Goal: Information Seeking & Learning: Learn about a topic

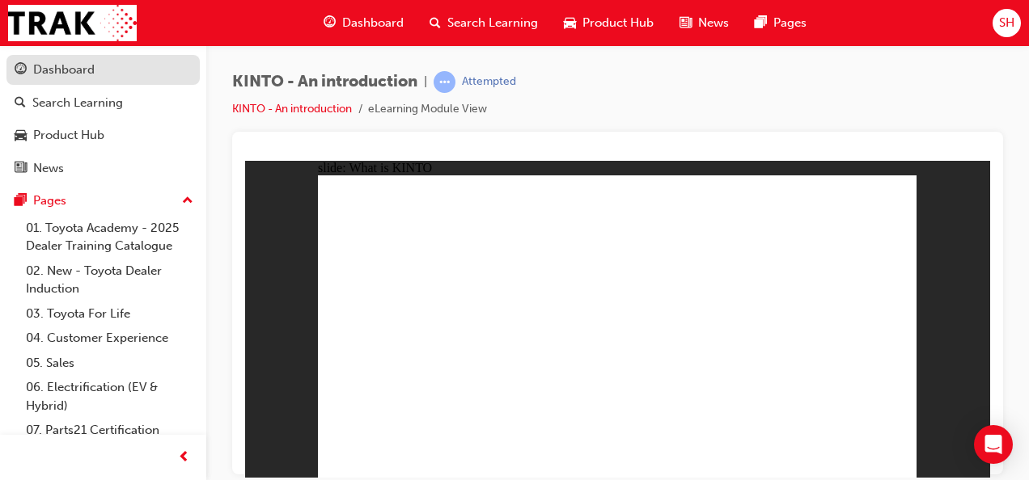
click at [81, 64] on div "Dashboard" at bounding box center [63, 70] width 61 height 19
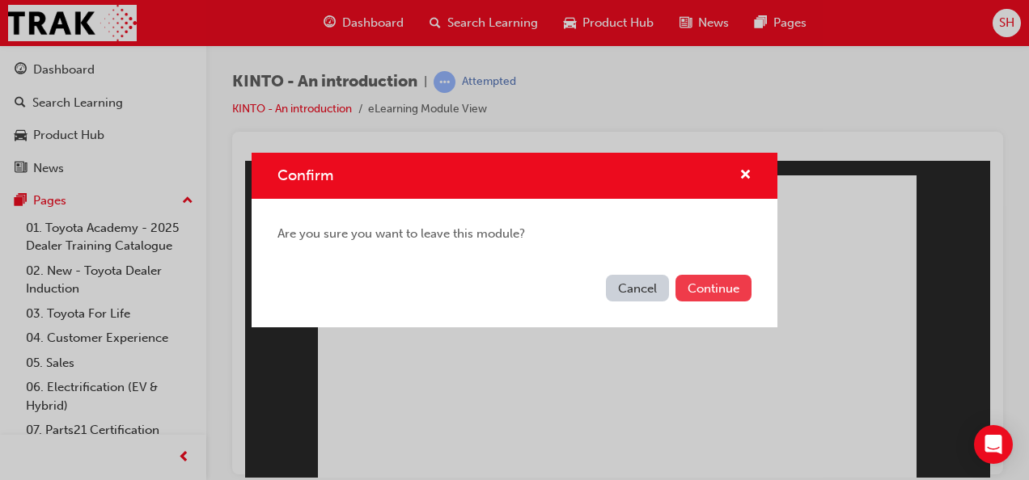
click at [704, 279] on button "Continue" at bounding box center [713, 288] width 76 height 27
